Goal: Task Accomplishment & Management: Use online tool/utility

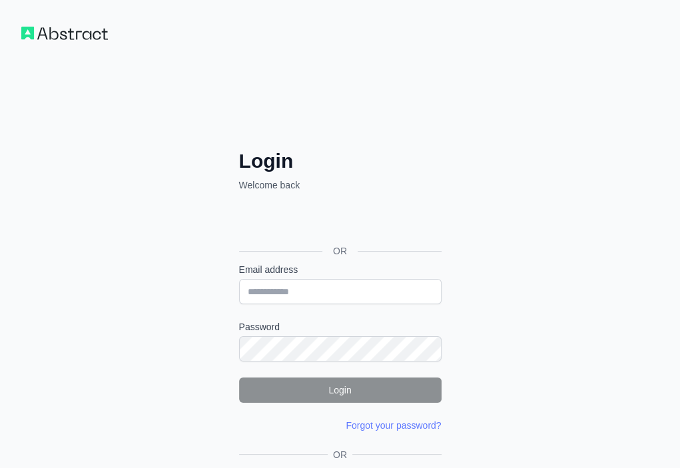
drag, startPoint x: 0, startPoint y: 0, endPoint x: 234, endPoint y: 417, distance: 478.2
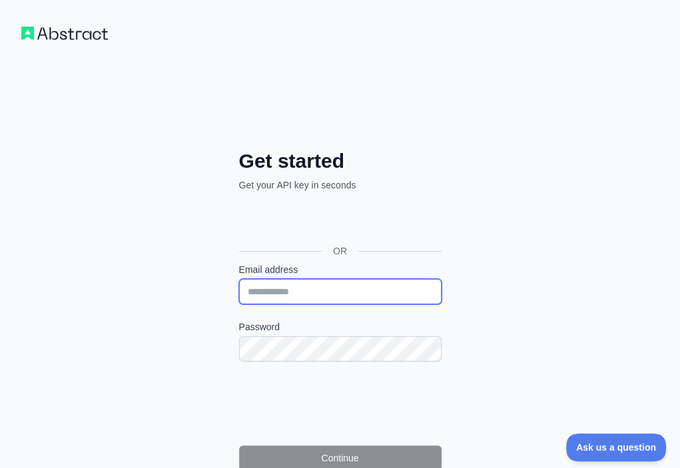
click at [243, 279] on input "Email address" at bounding box center [340, 291] width 203 height 25
paste input "**********"
type input "**********"
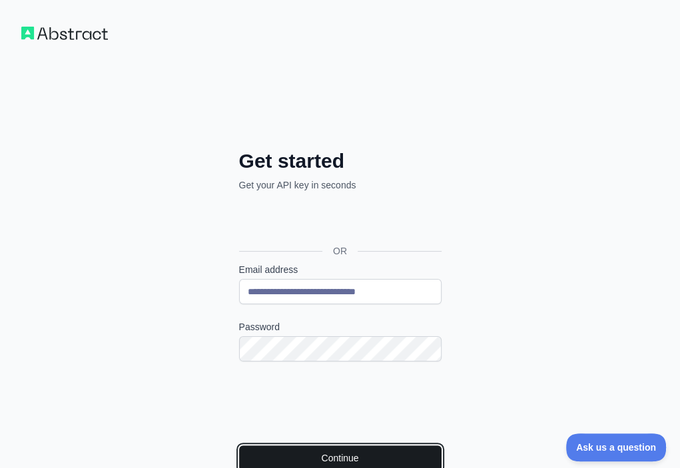
click at [239, 446] on button "Continue" at bounding box center [340, 458] width 203 height 25
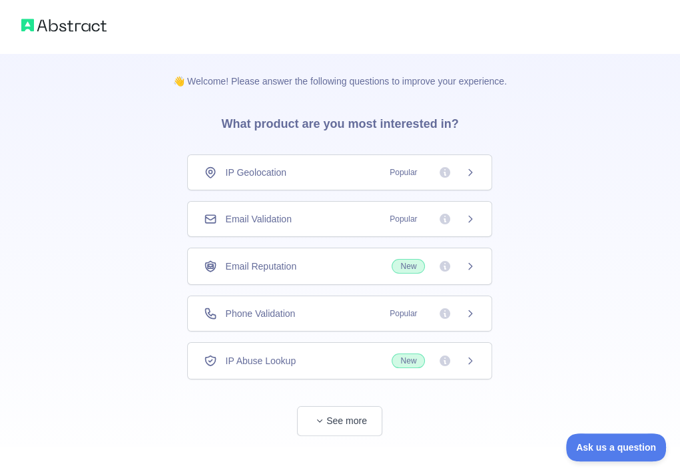
click at [331, 209] on div "Email Validation Popular" at bounding box center [339, 219] width 305 height 36
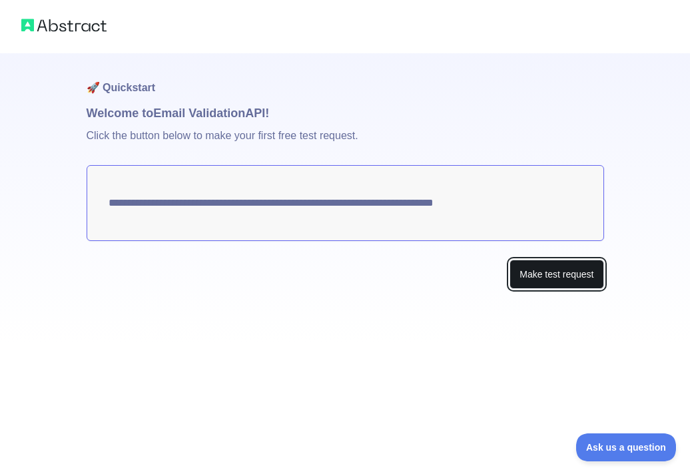
click at [525, 273] on button "Make test request" at bounding box center [557, 275] width 94 height 30
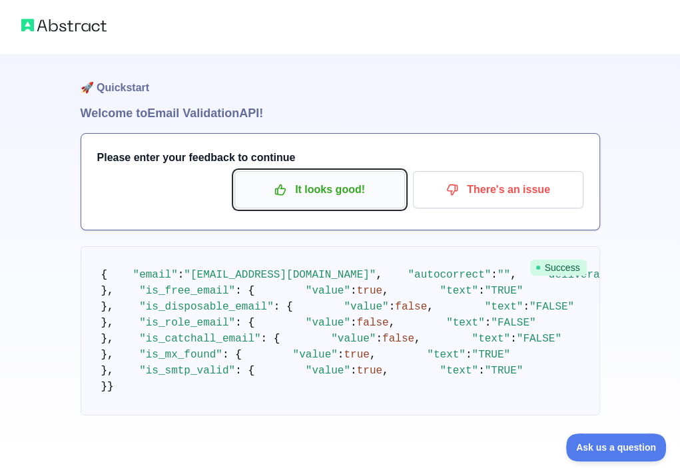
click at [285, 190] on icon "button" at bounding box center [280, 189] width 13 height 13
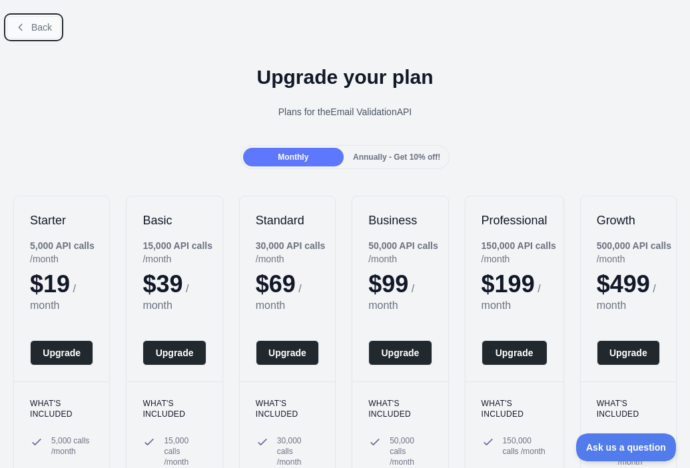
click at [46, 34] on button "Back" at bounding box center [34, 27] width 54 height 23
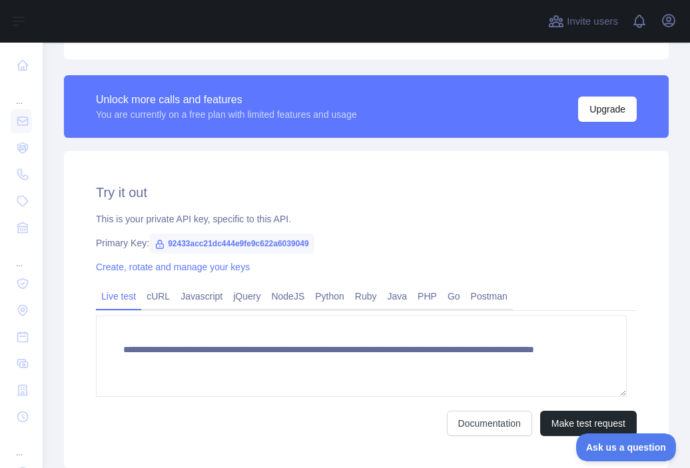
scroll to position [357, 0]
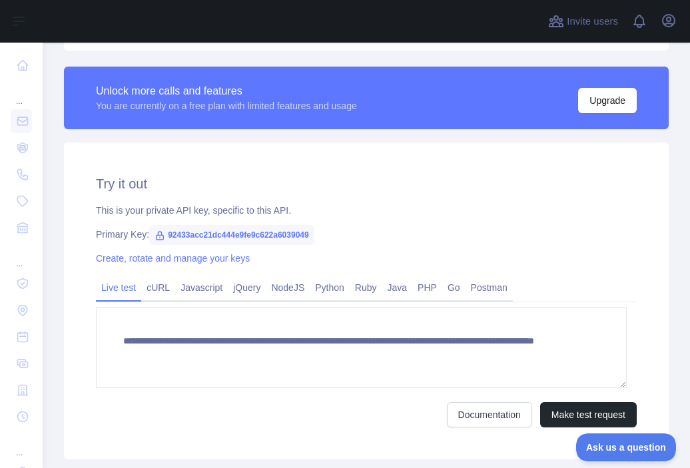
click at [273, 236] on span "92433acc21dc444e9fe9c622a6039049" at bounding box center [231, 235] width 165 height 20
copy span "92433acc21dc444e9fe9c622a6039049"
